Goal: Transaction & Acquisition: Purchase product/service

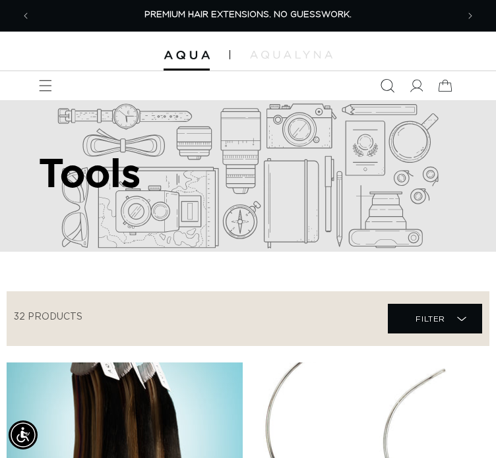
click at [384, 82] on icon "Search" at bounding box center [387, 86] width 14 height 14
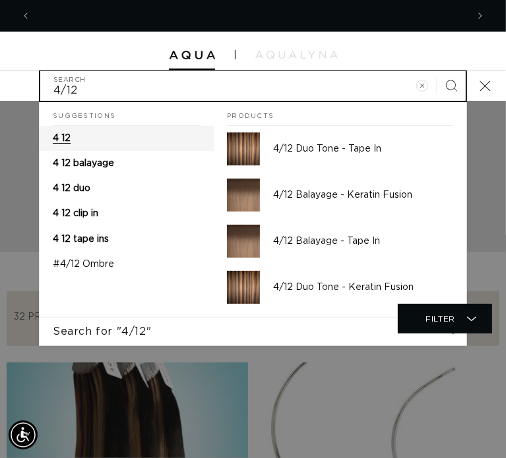
scroll to position [0, 436]
type input "4/12"
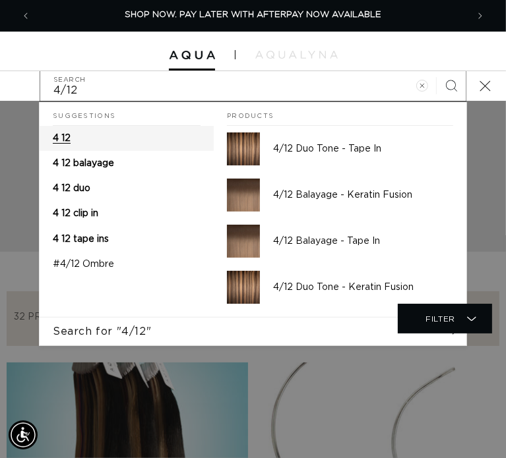
click at [66, 145] on link "4 12" at bounding box center [127, 138] width 174 height 25
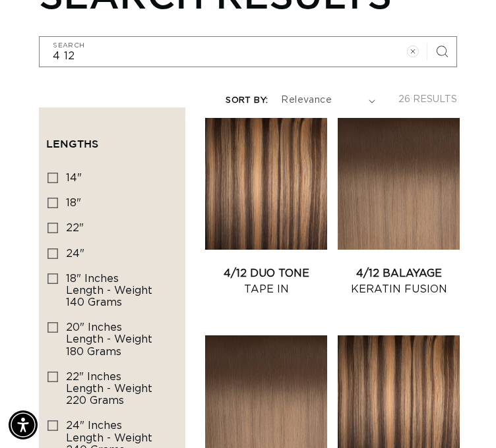
scroll to position [0, 852]
click at [289, 266] on link "4/12 Duo Tone Tape In" at bounding box center [266, 282] width 122 height 32
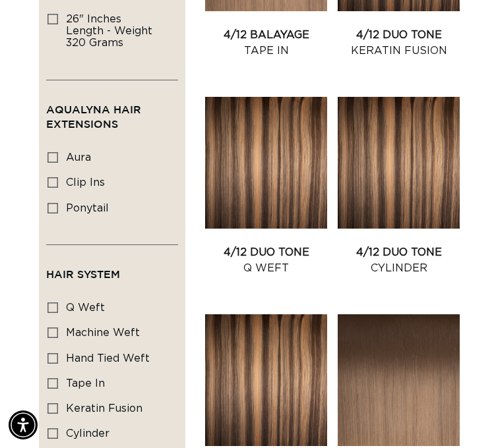
scroll to position [677, 0]
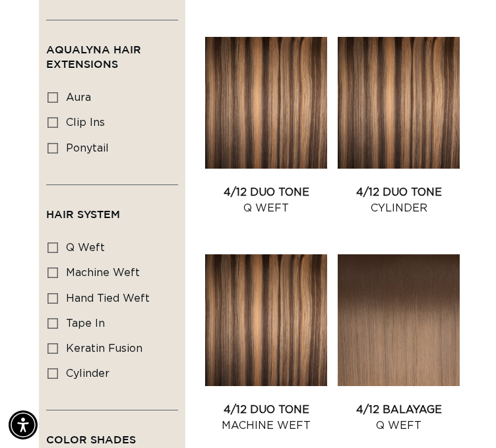
click at [249, 185] on link "4/12 Duo Tone Q Weft" at bounding box center [266, 201] width 122 height 32
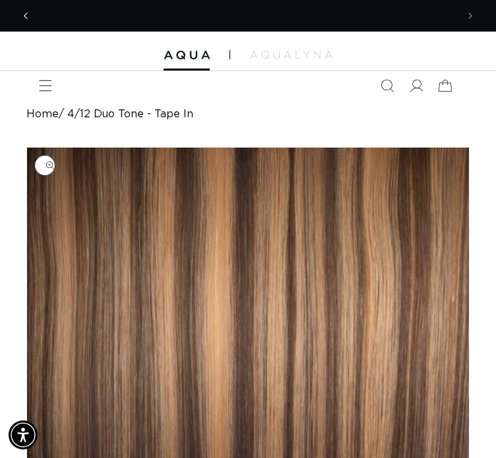
scroll to position [0, 426]
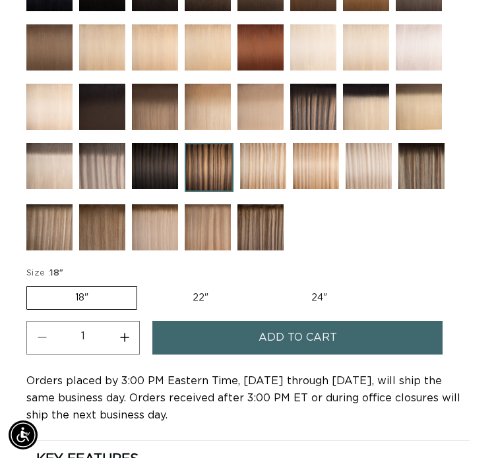
click at [96, 297] on label "18" Variant sold out or unavailable" at bounding box center [81, 298] width 111 height 24
click at [30, 284] on input "18" Variant sold out or unavailable" at bounding box center [30, 284] width 1 height 1
click at [264, 337] on span "Add to cart" at bounding box center [297, 338] width 78 height 34
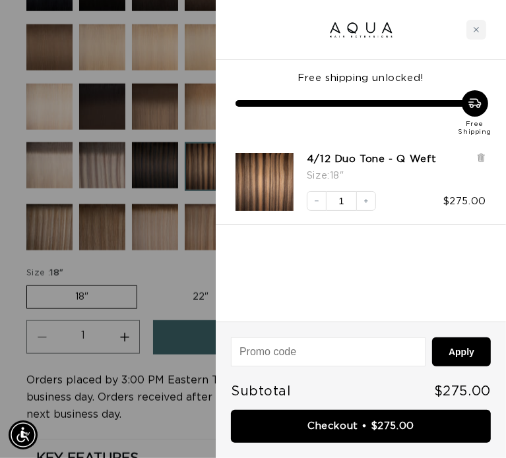
scroll to position [0, 872]
click at [485, 34] on div "Close cart" at bounding box center [476, 30] width 20 height 20
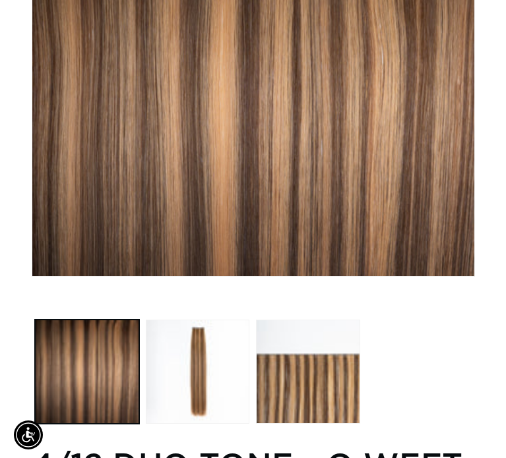
scroll to position [0, 0]
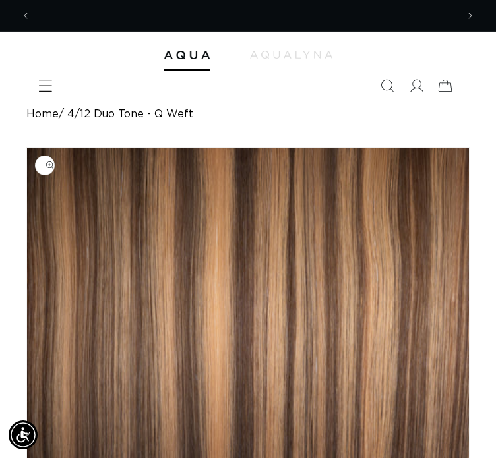
click at [42, 86] on icon "Menu" at bounding box center [45, 86] width 14 height 14
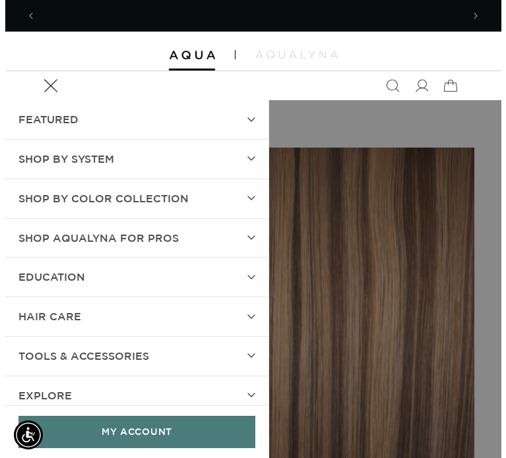
scroll to position [0, 872]
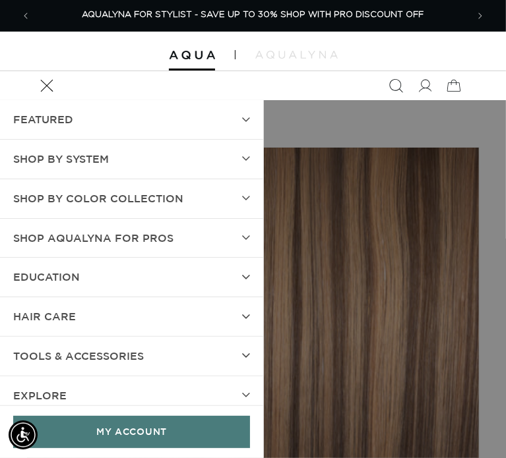
click at [397, 84] on icon "Search" at bounding box center [396, 86] width 14 height 14
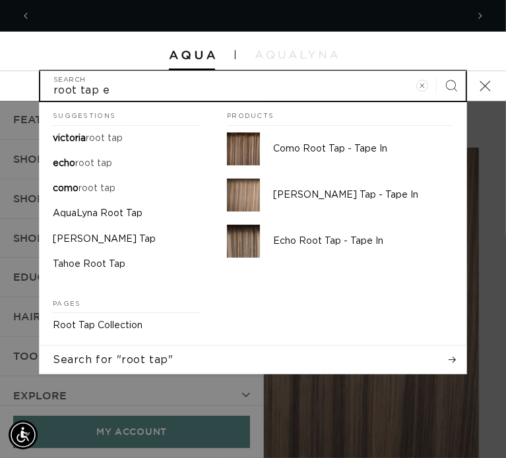
scroll to position [0, 436]
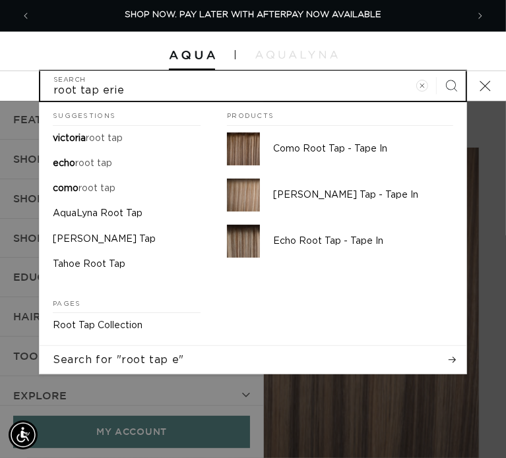
type input "root tap erie"
click at [437, 71] on button "Search" at bounding box center [451, 85] width 29 height 29
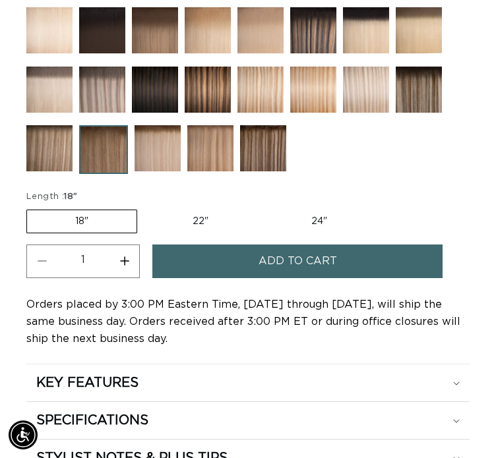
scroll to position [0, 426]
click at [273, 256] on span "Add to cart" at bounding box center [297, 262] width 78 height 34
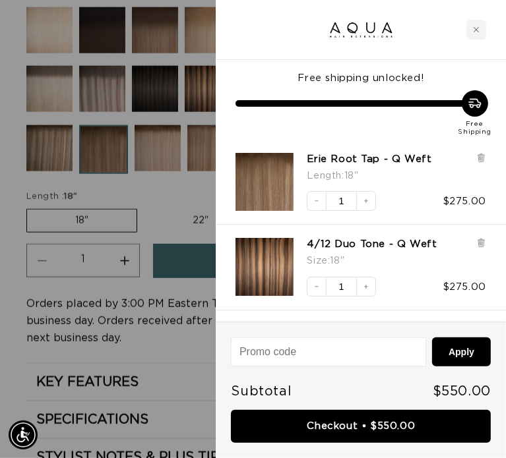
scroll to position [0, 872]
click at [148, 179] on div at bounding box center [253, 229] width 506 height 458
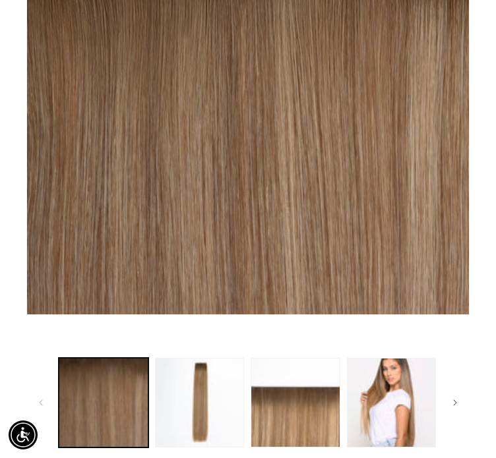
scroll to position [0, 0]
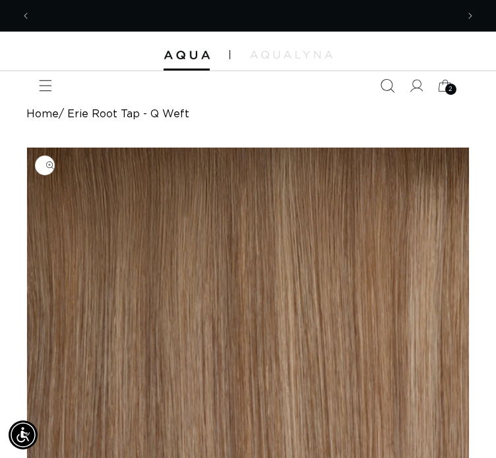
click at [384, 83] on icon "Search" at bounding box center [387, 86] width 14 height 14
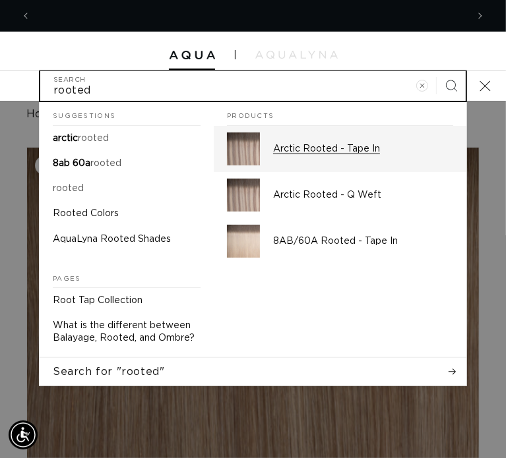
scroll to position [0, 436]
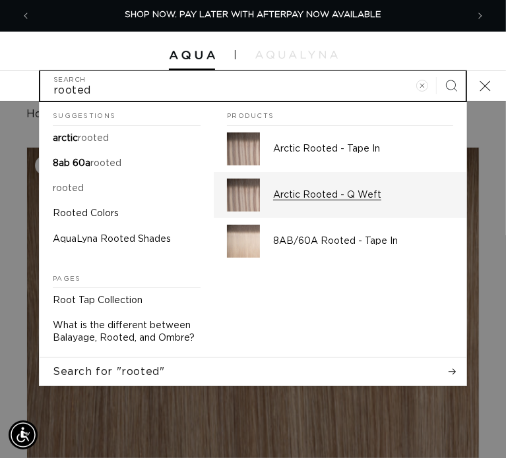
type input "rooted"
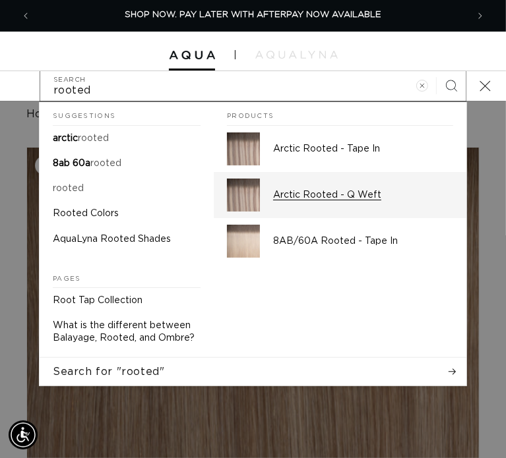
click at [299, 197] on p "Arctic Rooted - Q Weft" at bounding box center [363, 195] width 180 height 12
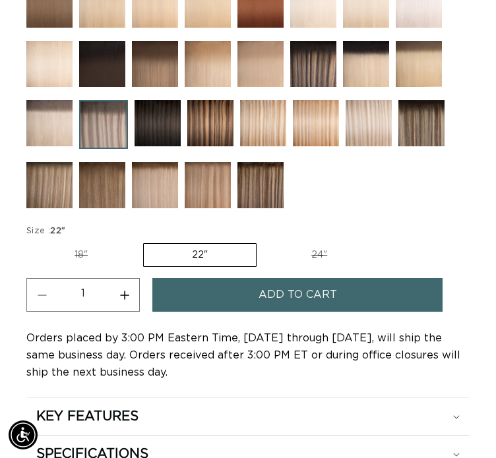
click at [260, 292] on span "Add to cart" at bounding box center [297, 295] width 78 height 34
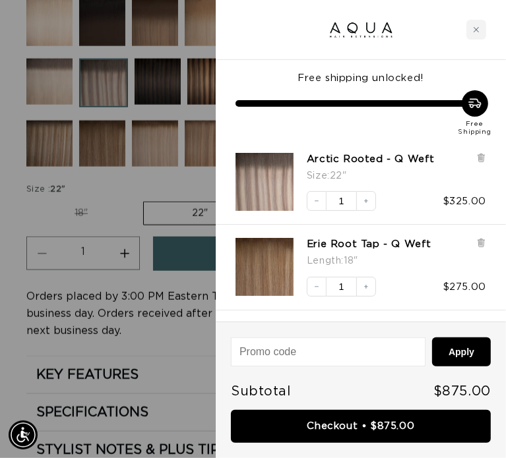
scroll to position [0, 436]
click at [472, 34] on div "Close cart" at bounding box center [476, 30] width 20 height 20
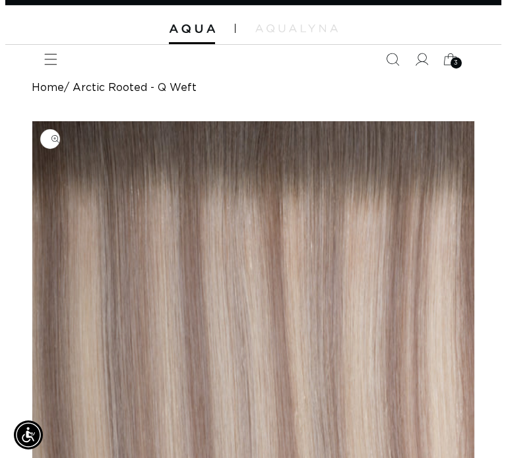
scroll to position [0, 0]
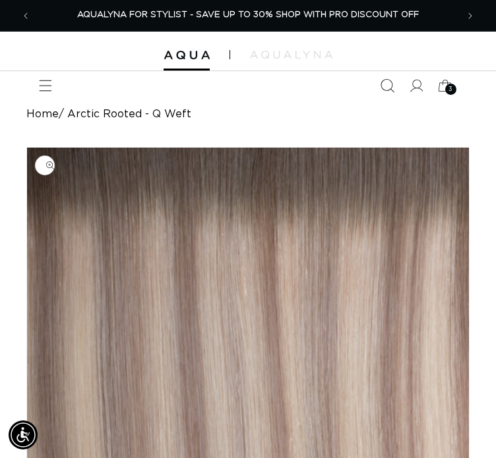
click at [385, 82] on icon "Search" at bounding box center [387, 86] width 14 height 14
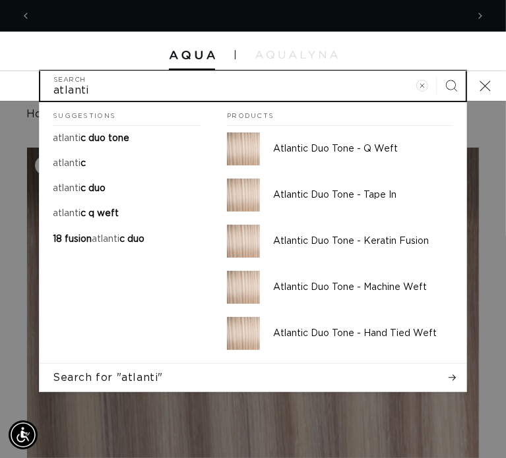
scroll to position [0, 872]
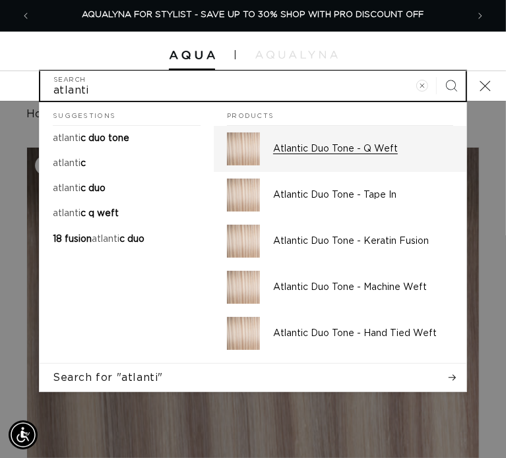
type input "atlanti"
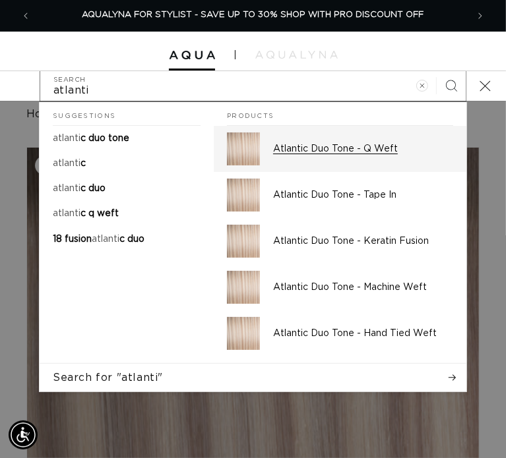
click at [326, 150] on p "Atlantic Duo Tone - Q Weft" at bounding box center [363, 149] width 180 height 12
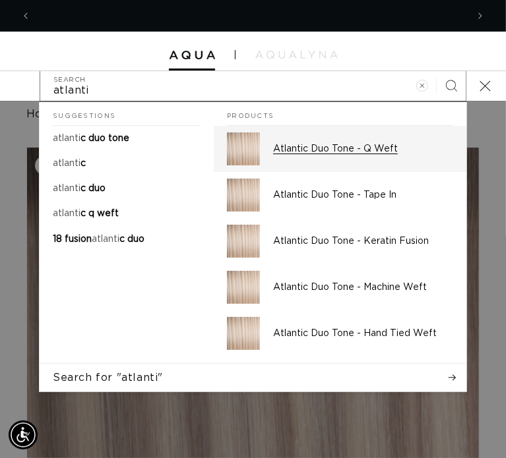
scroll to position [0, 0]
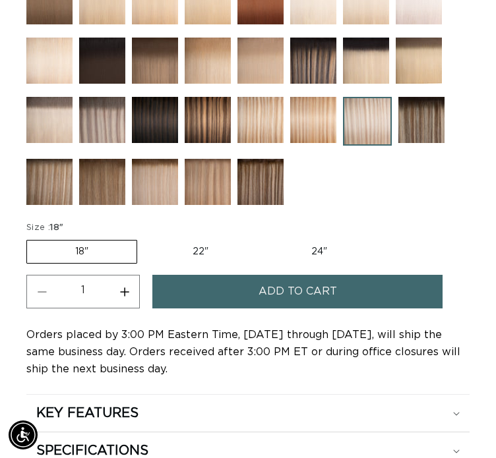
scroll to position [0, 852]
click at [209, 249] on label "22" Variant sold out or unavailable" at bounding box center [200, 252] width 112 height 22
click at [144, 238] on input "22" Variant sold out or unavailable" at bounding box center [144, 237] width 1 height 1
radio input "true"
click at [291, 295] on span "Add to cart" at bounding box center [297, 292] width 78 height 34
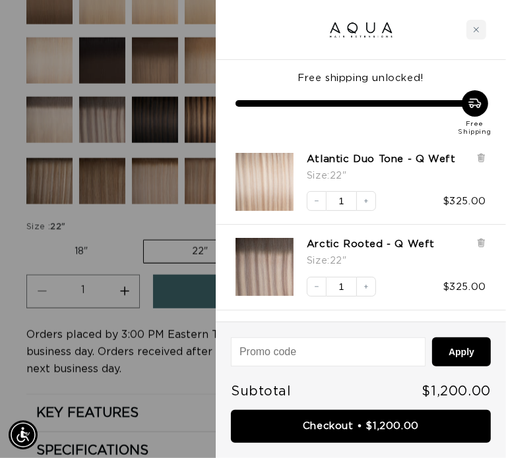
scroll to position [0, 436]
click at [476, 34] on div "Close cart" at bounding box center [476, 30] width 20 height 20
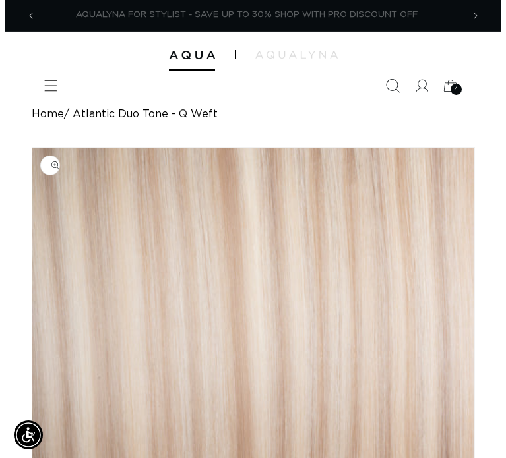
scroll to position [0, 0]
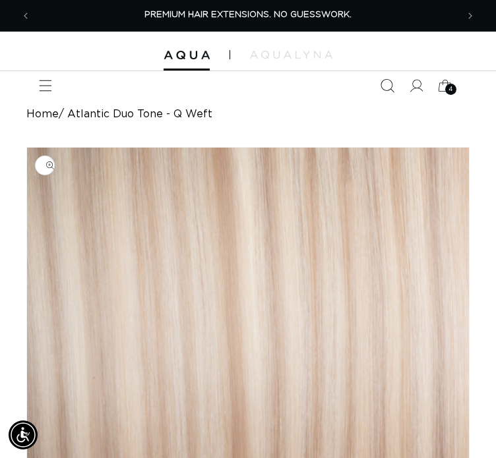
click at [383, 81] on icon "Search" at bounding box center [387, 86] width 14 height 14
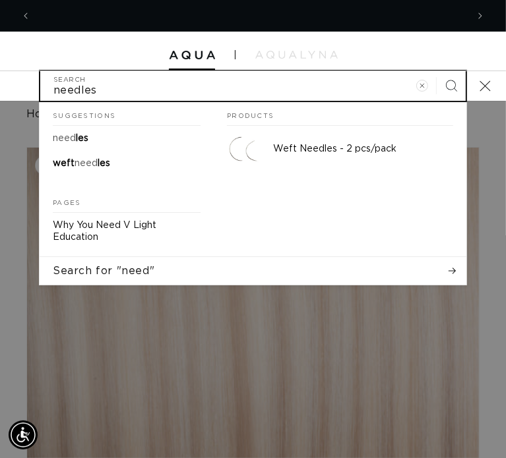
type input "needles"
click at [437, 71] on button "Search" at bounding box center [451, 85] width 29 height 29
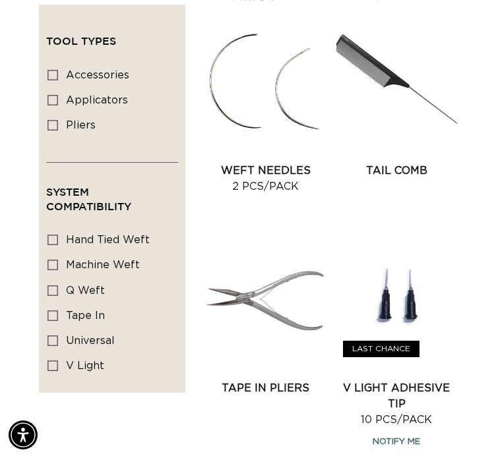
scroll to position [260, 0]
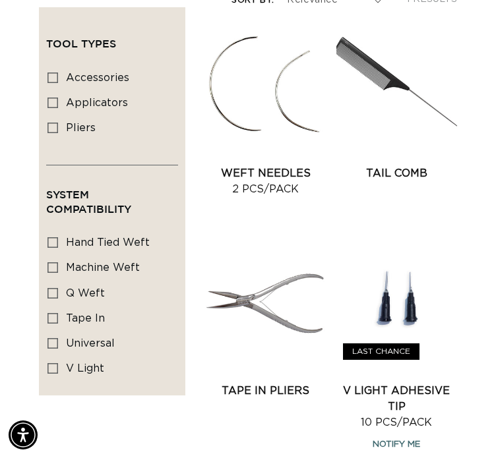
click at [259, 166] on link "Weft Needles 2 pcs/pack" at bounding box center [265, 182] width 121 height 32
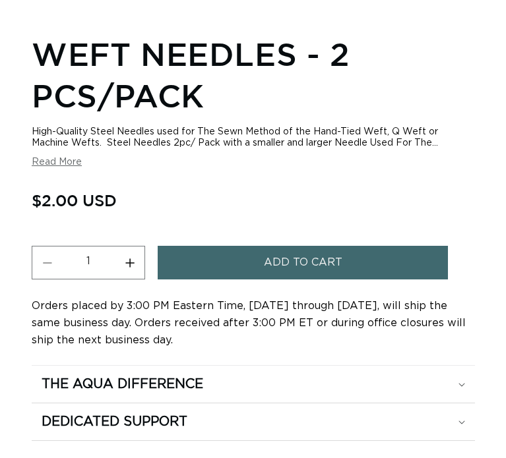
scroll to position [0, 426]
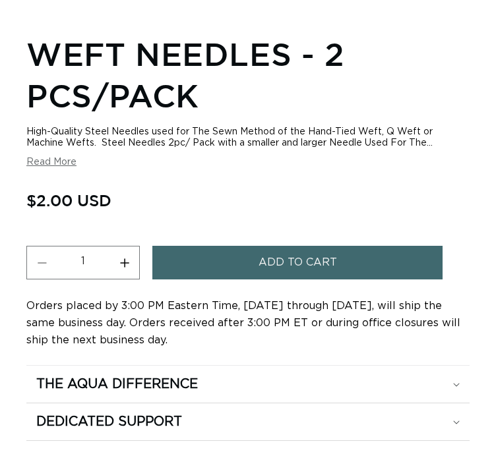
click at [127, 258] on button "Increase quantity for Weft Needles - 2 pcs/pack" at bounding box center [124, 263] width 30 height 34
type input "2"
click at [266, 262] on span "Add to cart" at bounding box center [297, 263] width 78 height 34
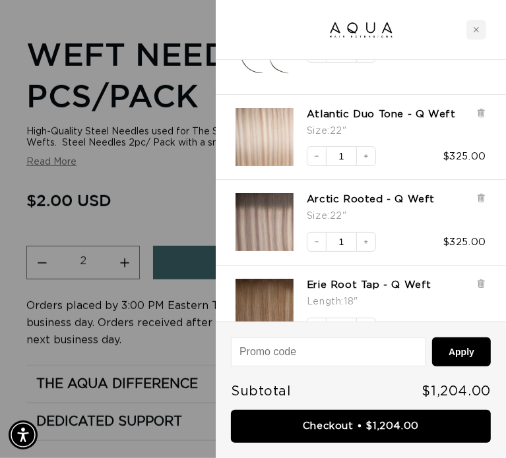
scroll to position [0, 436]
